Goal: Use online tool/utility: Utilize a website feature to perform a specific function

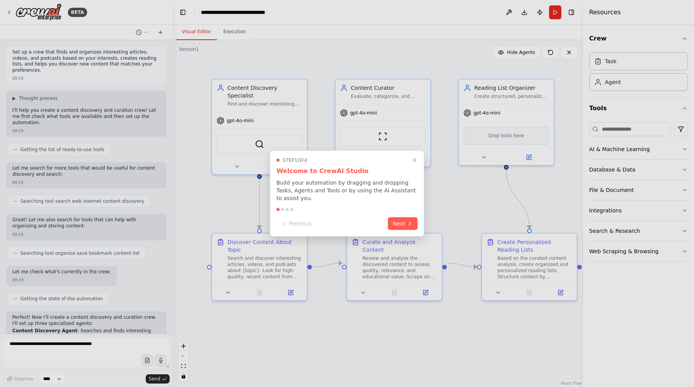
scroll to position [509, 0]
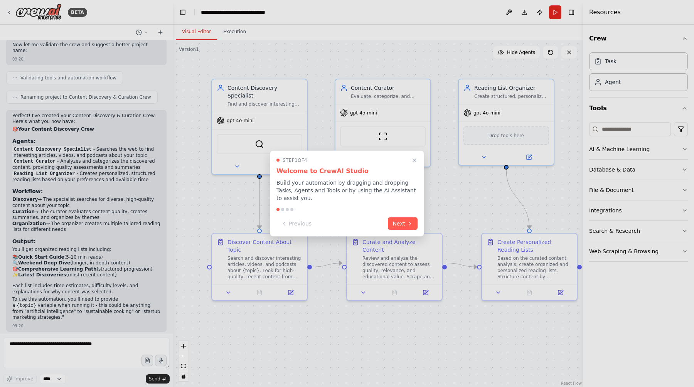
click at [402, 212] on div "Step 1 of 4 Welcome to CrewAI Studio Build your automation by dragging and drop…" at bounding box center [347, 194] width 154 height 86
click at [402, 217] on button "Next" at bounding box center [403, 223] width 30 height 13
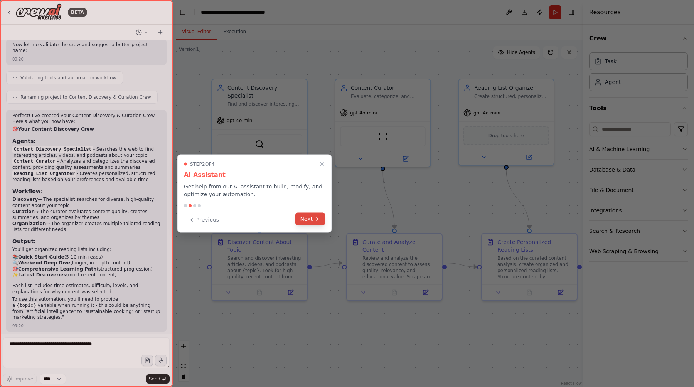
click at [317, 221] on icon at bounding box center [317, 219] width 6 height 6
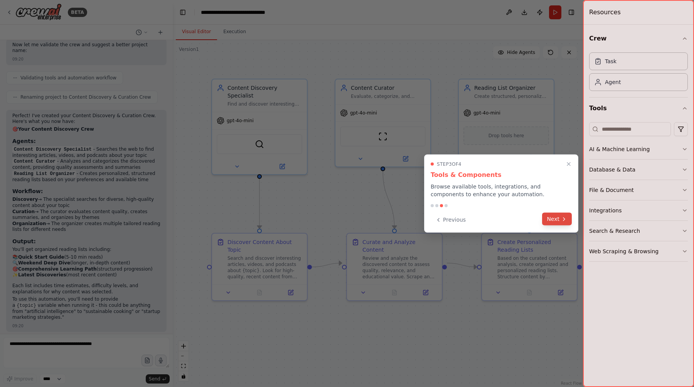
click at [556, 220] on button "Next" at bounding box center [557, 219] width 30 height 13
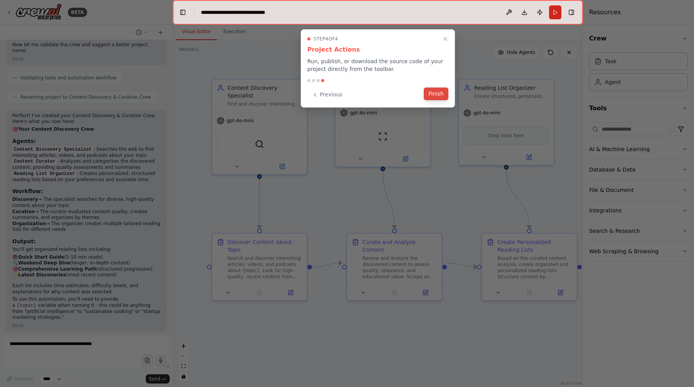
click at [436, 98] on button "Finish" at bounding box center [436, 93] width 25 height 13
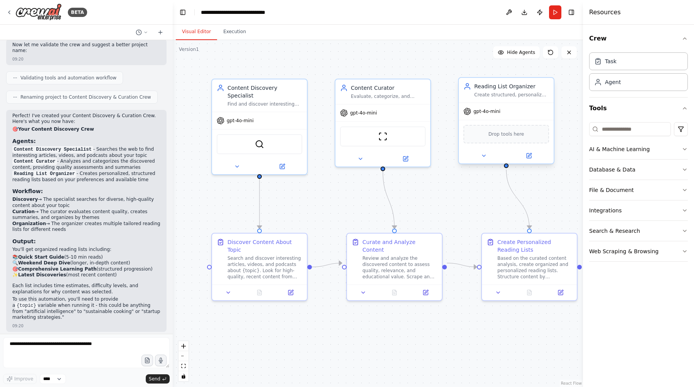
click at [493, 103] on div "gpt-4o-mini Drop tools here" at bounding box center [506, 133] width 95 height 61
click at [607, 169] on div "Database & Data" at bounding box center [612, 170] width 46 height 8
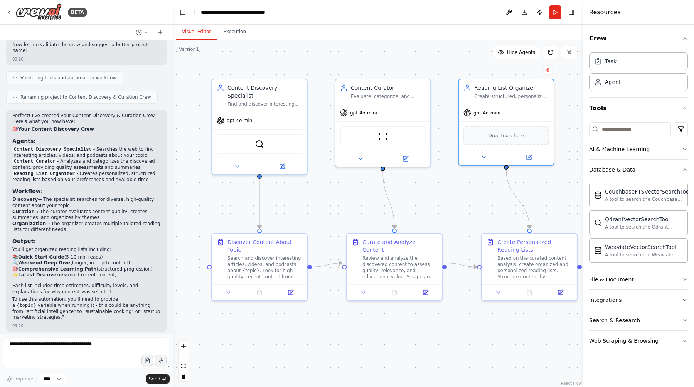
click at [606, 169] on div "Database & Data" at bounding box center [612, 170] width 46 height 8
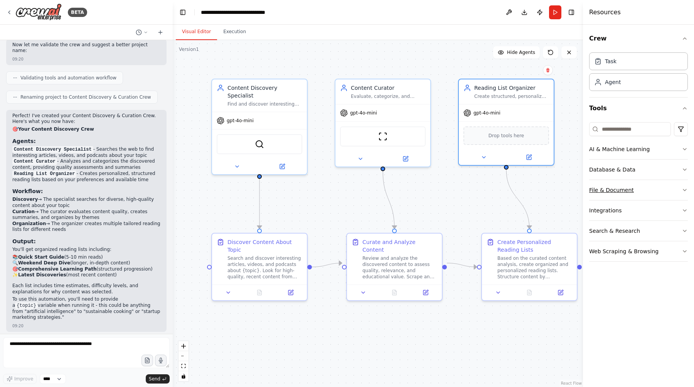
click at [609, 186] on div "File & Document" at bounding box center [611, 190] width 45 height 8
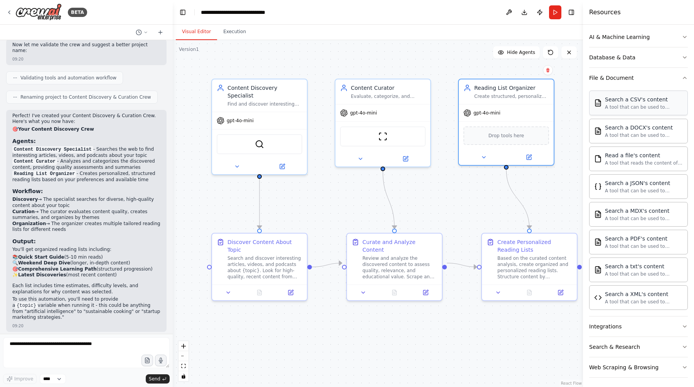
scroll to position [115, 0]
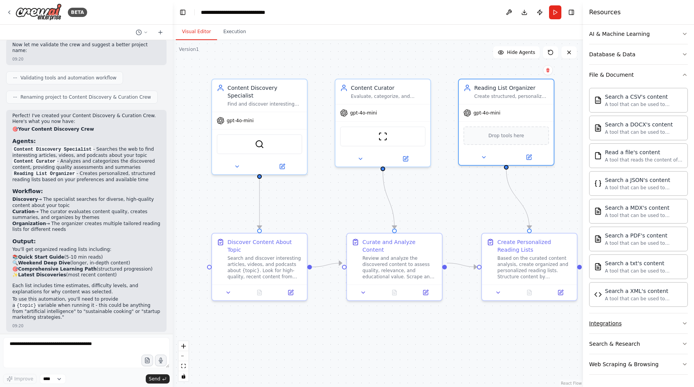
click at [644, 324] on button "Integrations" at bounding box center [638, 323] width 99 height 20
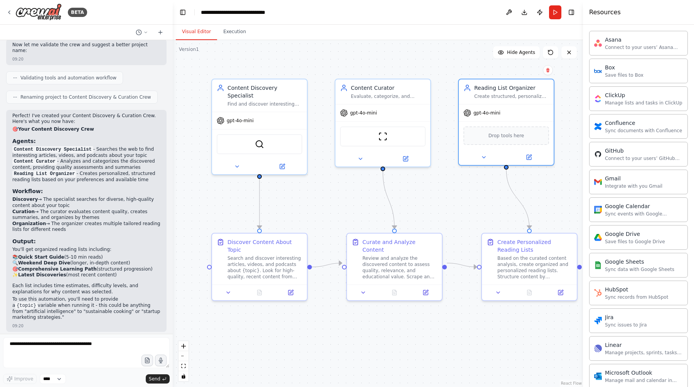
scroll to position [427, 0]
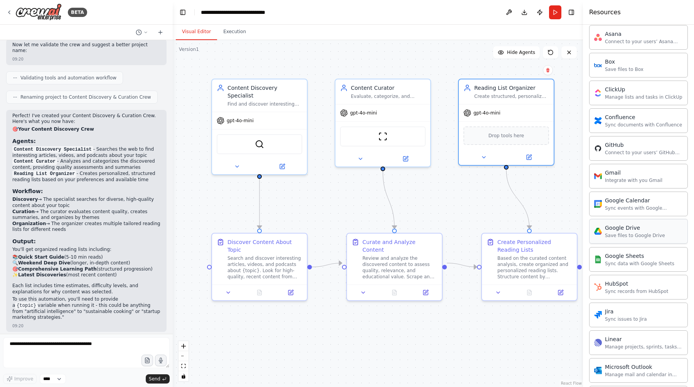
click at [626, 242] on div "Google Drive Save files to Google Drive" at bounding box center [638, 231] width 99 height 25
click at [634, 236] on div "Save files to Google Drive" at bounding box center [635, 235] width 60 height 6
click at [487, 141] on div "Google Drive" at bounding box center [506, 135] width 86 height 20
click at [503, 138] on img at bounding box center [505, 134] width 9 height 9
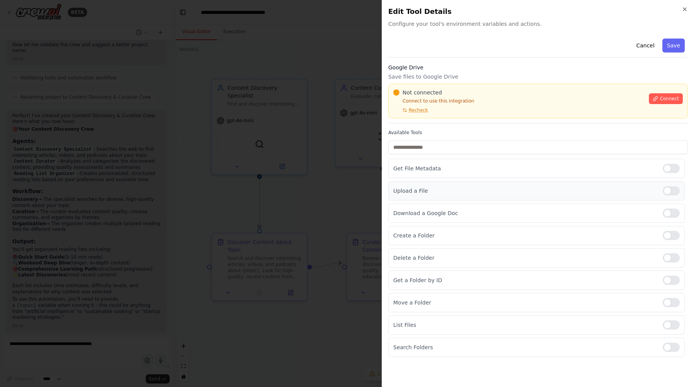
click at [675, 189] on div at bounding box center [671, 190] width 17 height 9
click at [325, 182] on div at bounding box center [347, 193] width 694 height 387
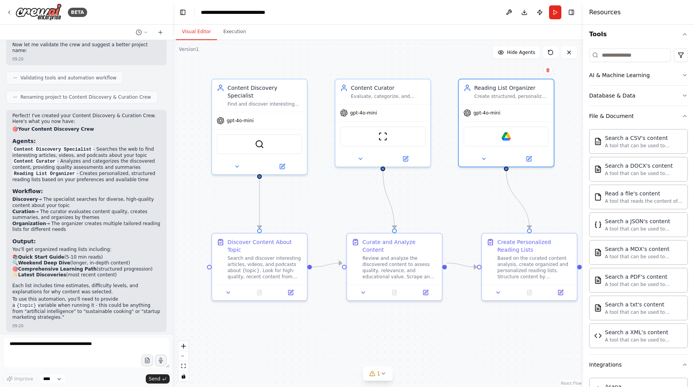
scroll to position [74, 0]
click at [553, 10] on button "Run" at bounding box center [555, 12] width 12 height 14
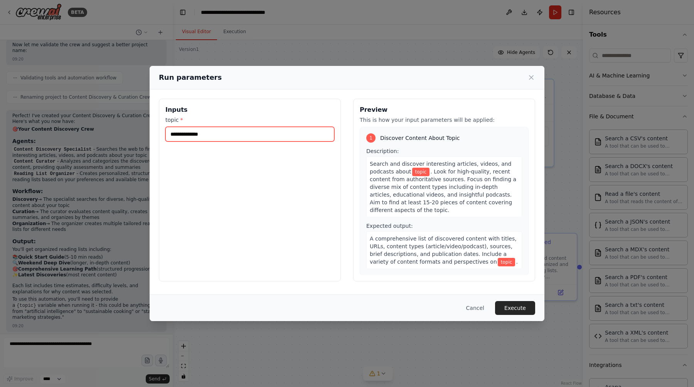
click at [276, 133] on input "topic *" at bounding box center [249, 134] width 169 height 15
type input "*******"
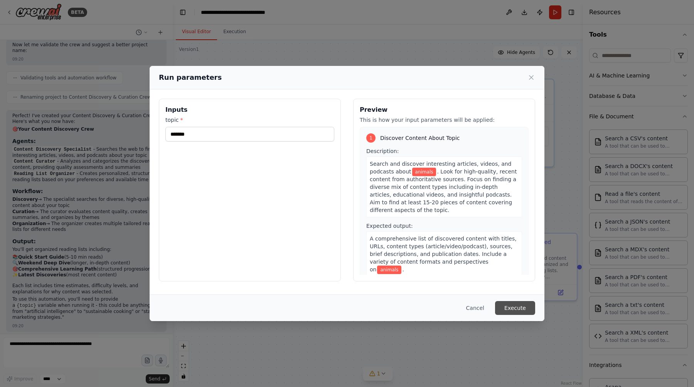
click at [512, 307] on button "Execute" at bounding box center [515, 308] width 40 height 14
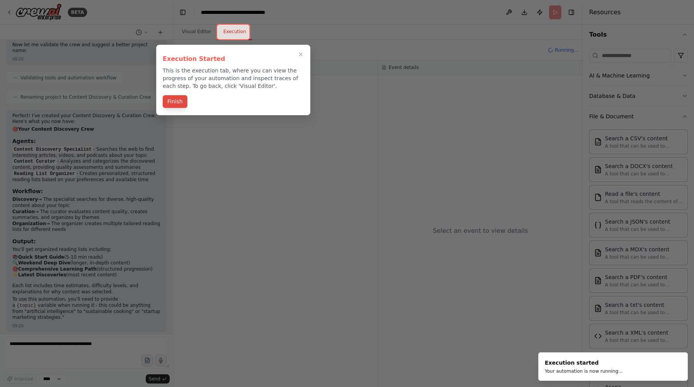
click at [177, 98] on button "Finish" at bounding box center [175, 101] width 25 height 13
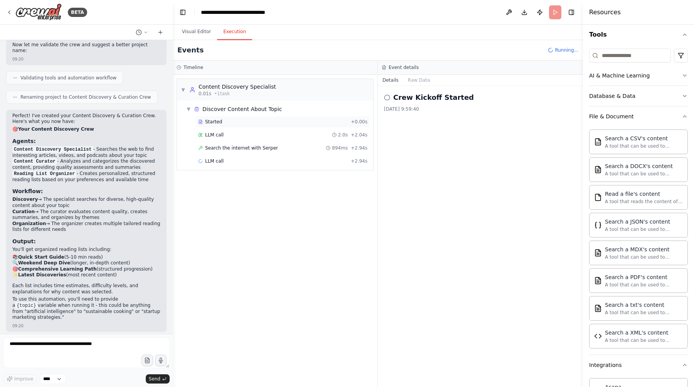
click at [210, 126] on div "Started + 0.00s" at bounding box center [282, 122] width 175 height 12
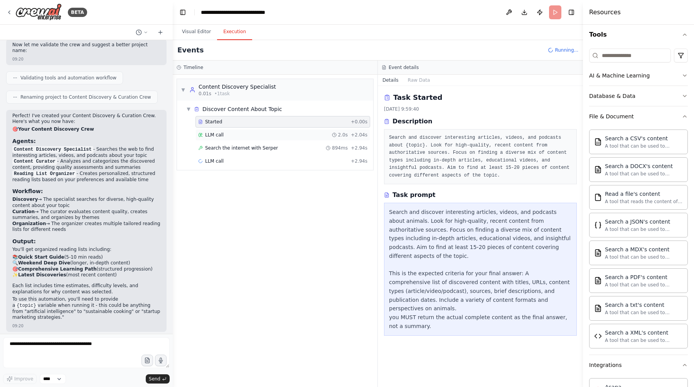
click at [217, 133] on span "LLM call" at bounding box center [214, 135] width 19 height 6
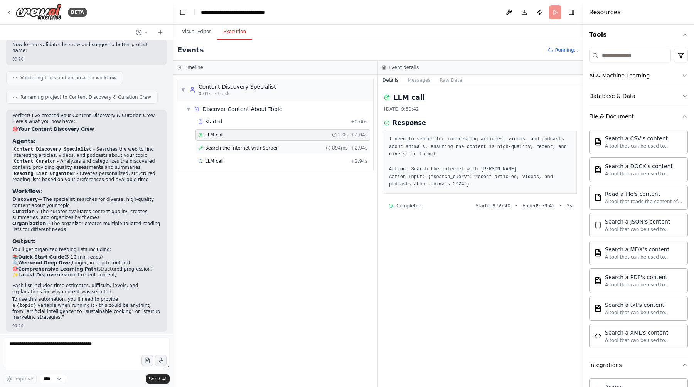
click at [218, 144] on div "Search the internet with [PERSON_NAME] 894ms + 2.94s" at bounding box center [282, 148] width 175 height 12
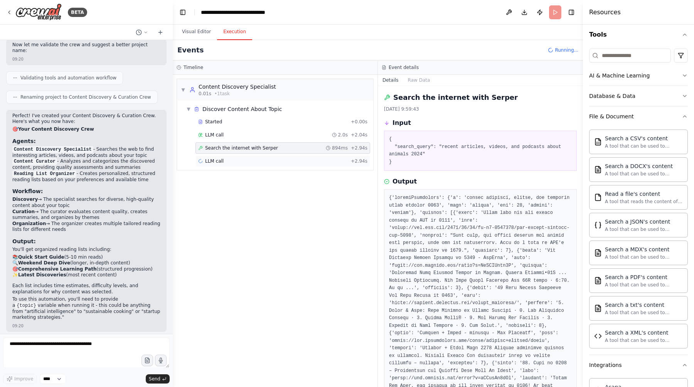
click at [222, 156] on div "LLM call + 2.94s" at bounding box center [282, 161] width 175 height 12
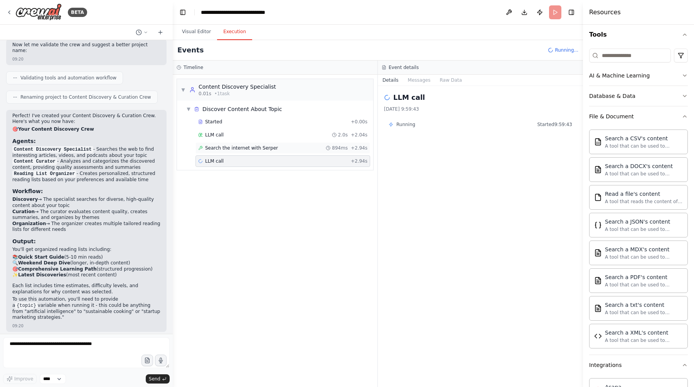
click at [222, 152] on div "Search the internet with [PERSON_NAME] 894ms + 2.94s" at bounding box center [282, 148] width 175 height 12
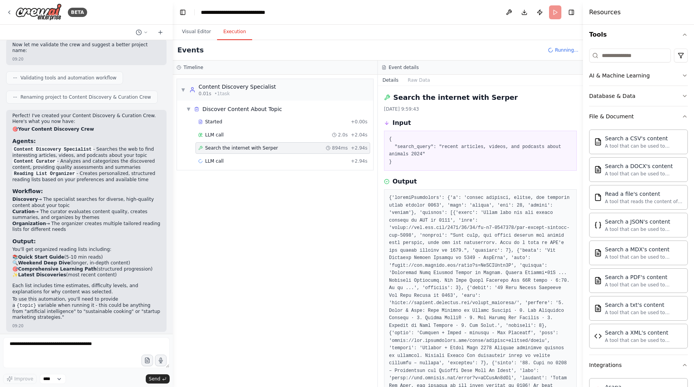
click at [225, 142] on div "Started + 0.00s LLM call 2.0s + 2.04s Search the internet with [PERSON_NAME] 89…" at bounding box center [278, 142] width 190 height 52
click at [227, 136] on div "LLM call 2.0s + 2.04s" at bounding box center [282, 135] width 169 height 6
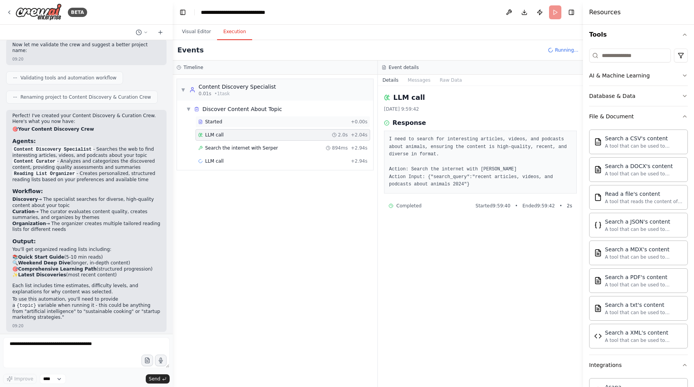
click at [241, 121] on div "Started" at bounding box center [273, 122] width 150 height 6
